Goal: Find specific page/section: Find specific page/section

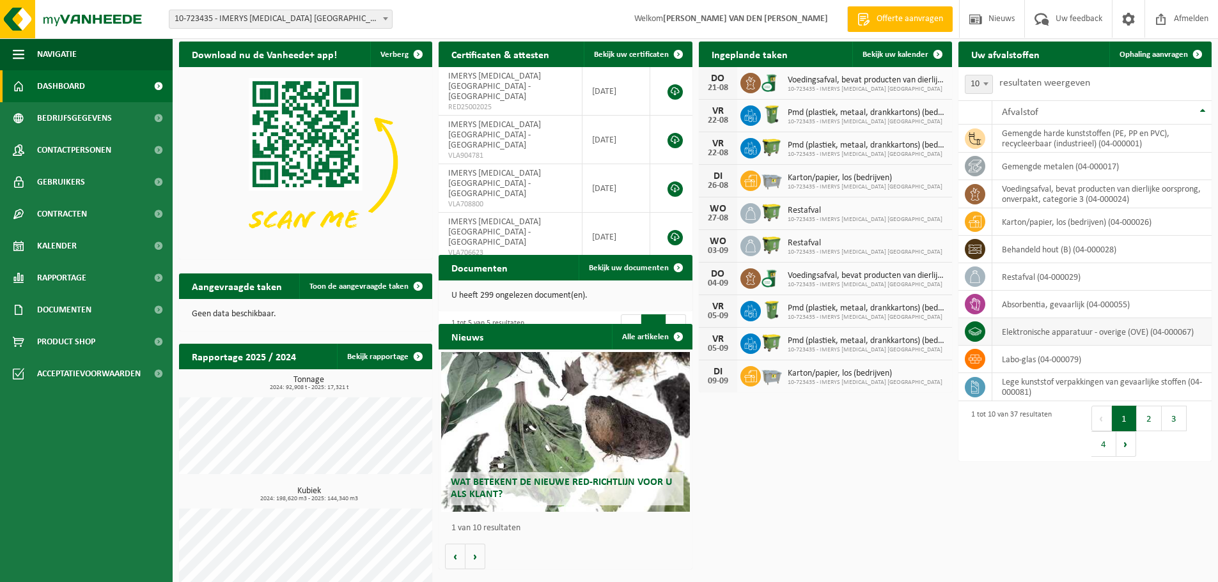
scroll to position [52, 0]
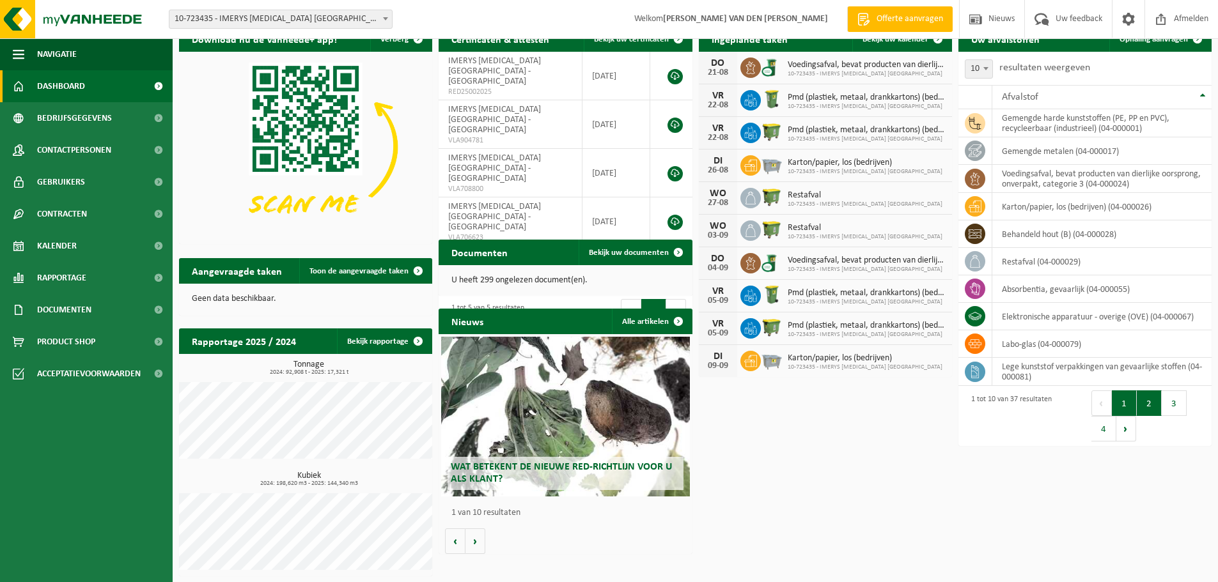
click at [1142, 401] on button "2" at bounding box center [1149, 404] width 25 height 26
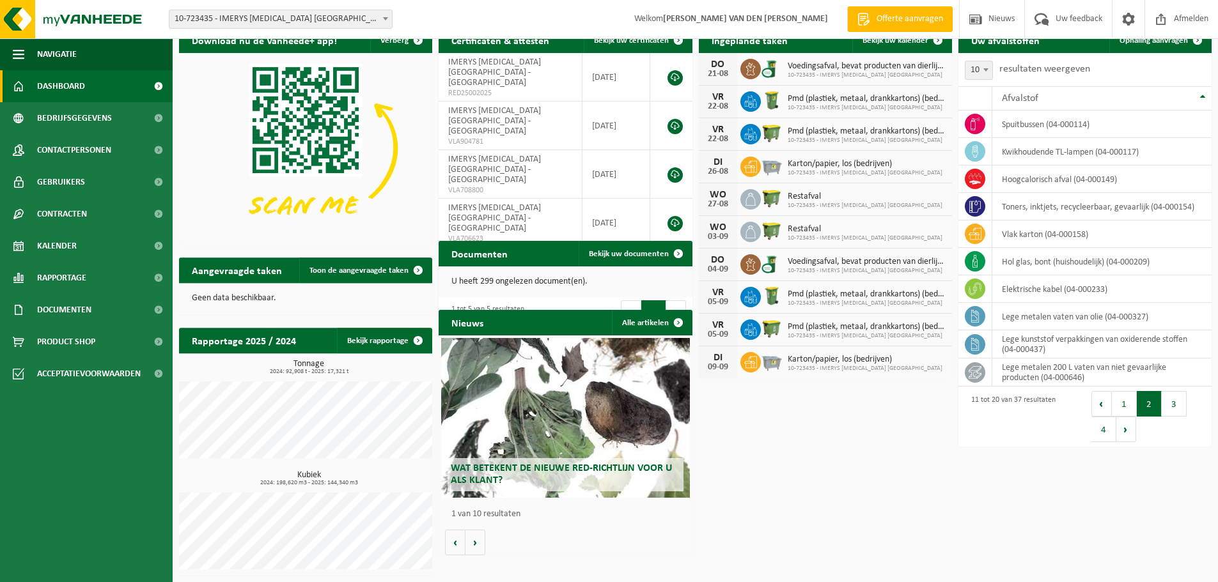
scroll to position [50, 0]
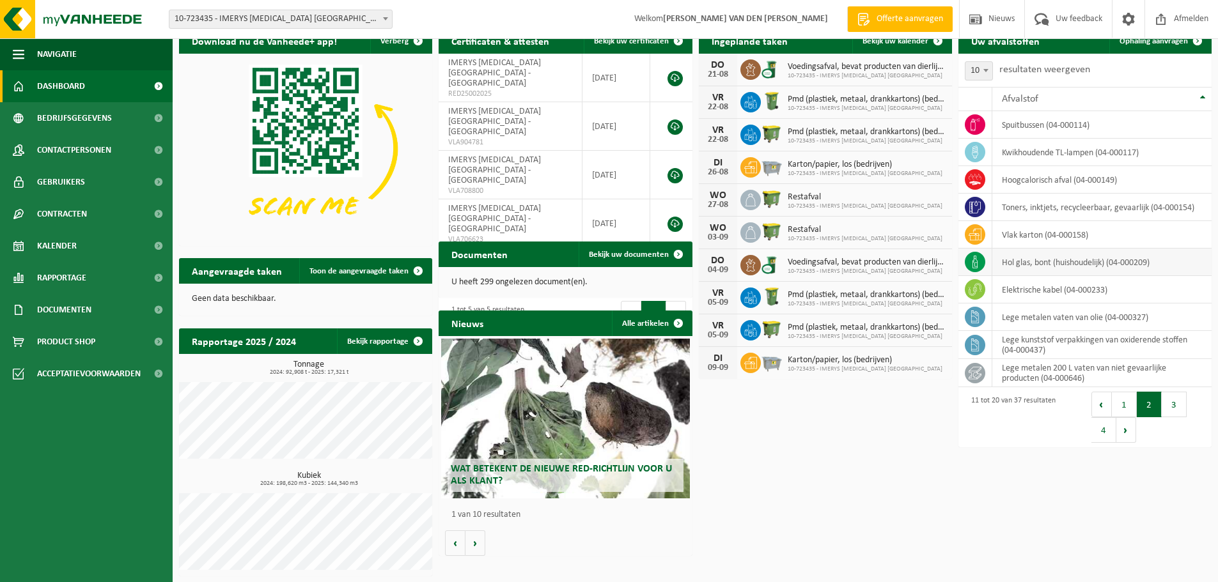
click at [1018, 261] on td "hol glas, bont (huishoudelijk) (04-000209)" at bounding box center [1101, 262] width 219 height 27
click at [970, 261] on icon at bounding box center [975, 262] width 13 height 13
click at [974, 261] on icon at bounding box center [975, 262] width 13 height 13
click at [1003, 263] on td "hol glas, bont (huishoudelijk) (04-000209)" at bounding box center [1101, 262] width 219 height 27
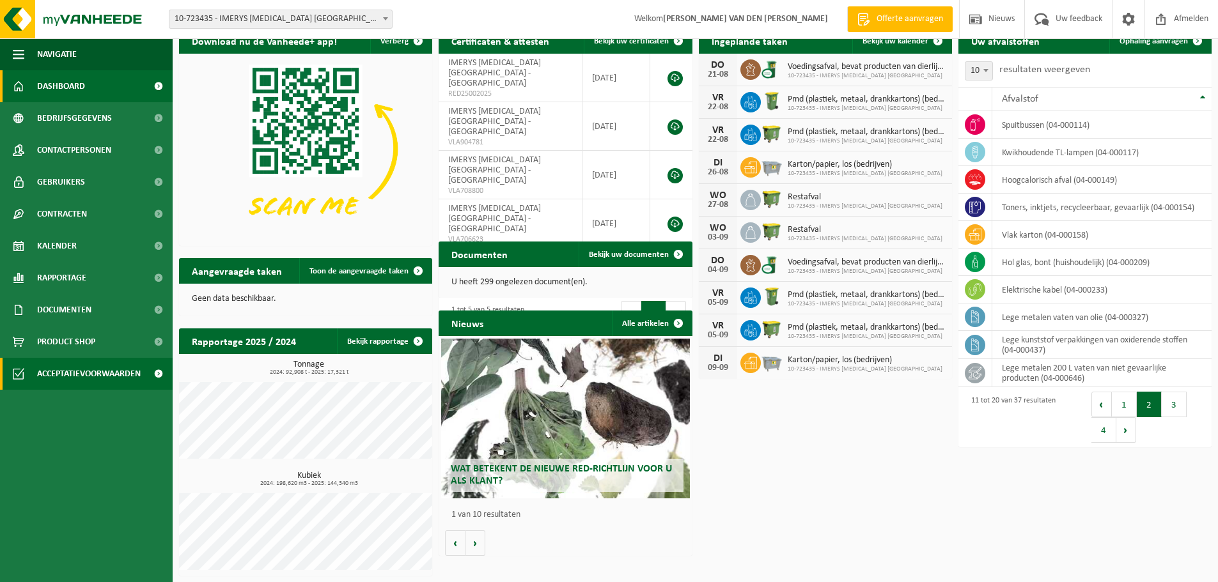
click at [157, 373] on span at bounding box center [158, 374] width 29 height 32
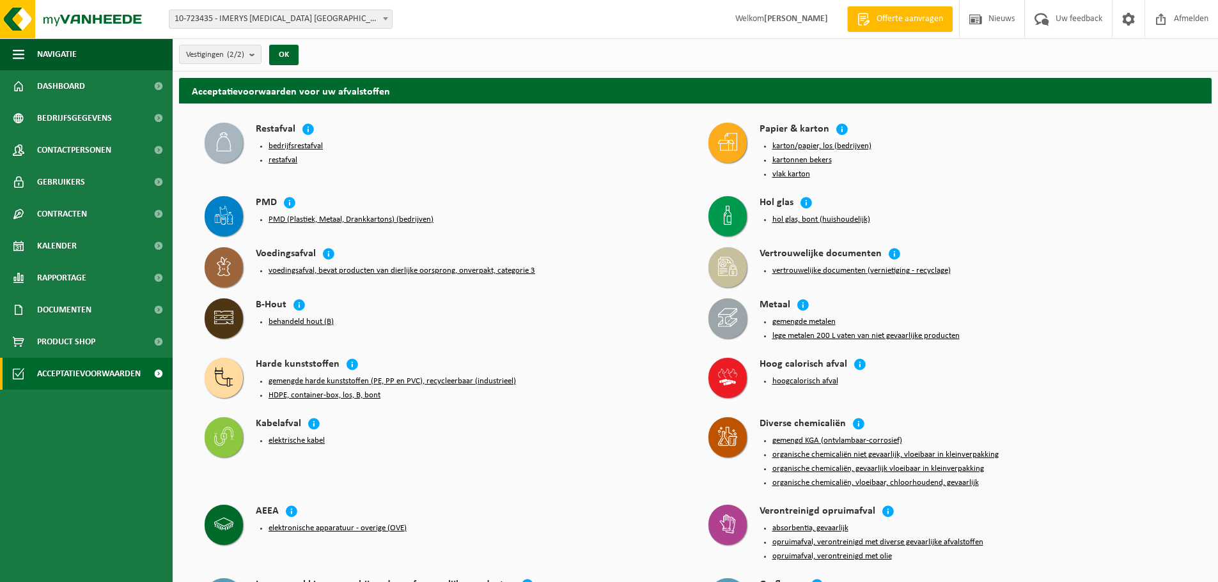
click at [731, 212] on icon at bounding box center [728, 215] width 8 height 19
click at [783, 215] on button "hol glas, bont (huishoudelijk)" at bounding box center [821, 220] width 98 height 10
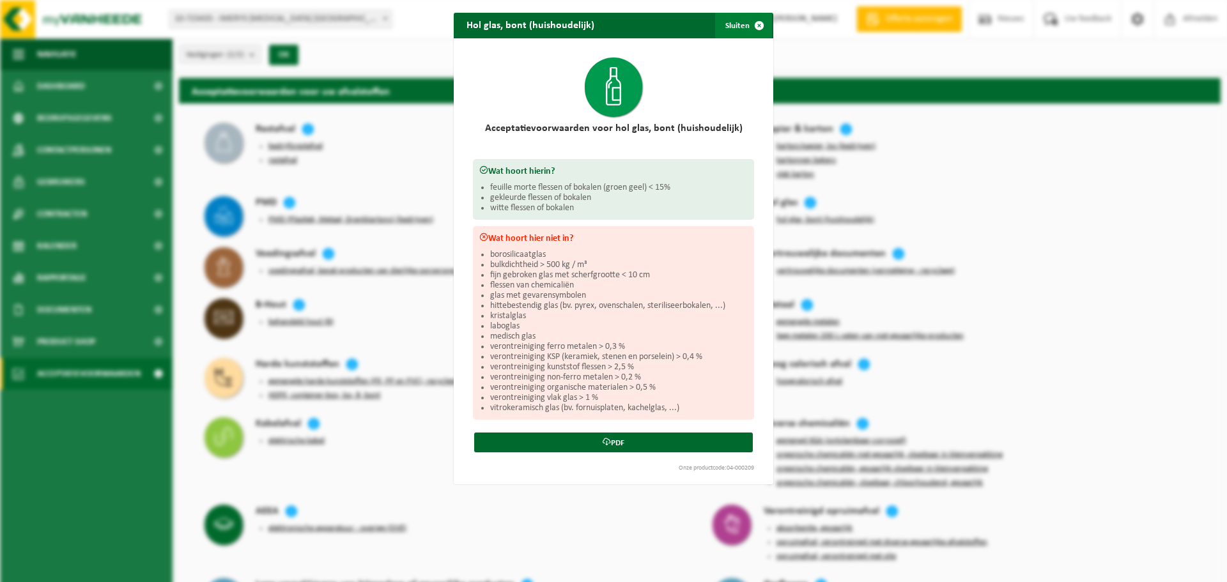
click at [757, 24] on span "button" at bounding box center [760, 26] width 26 height 26
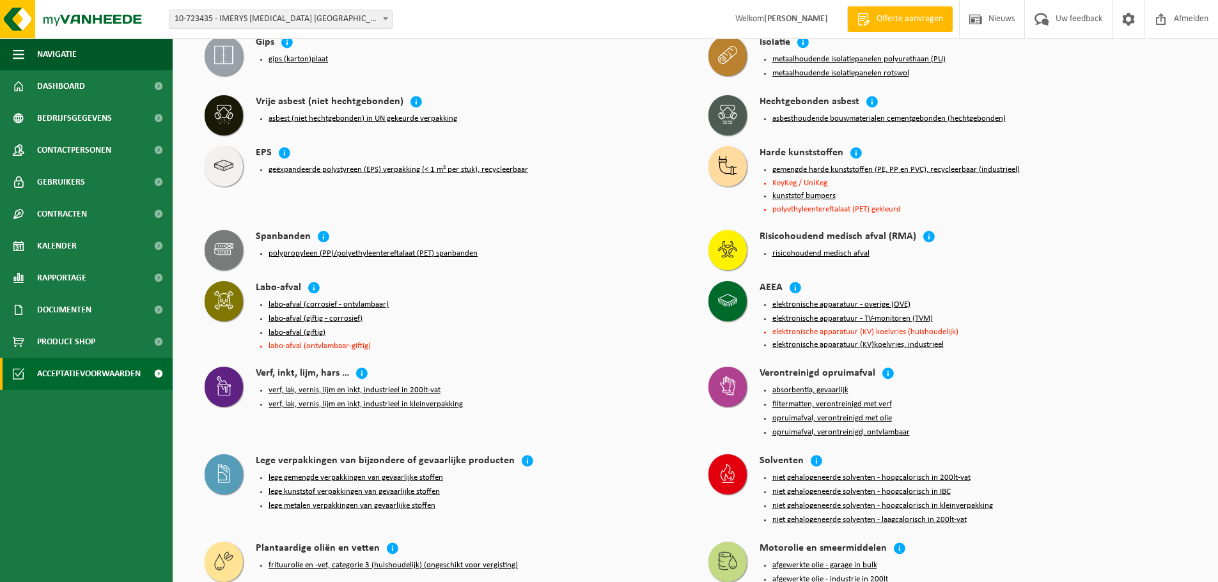
scroll to position [1469, 0]
